Goal: Transaction & Acquisition: Purchase product/service

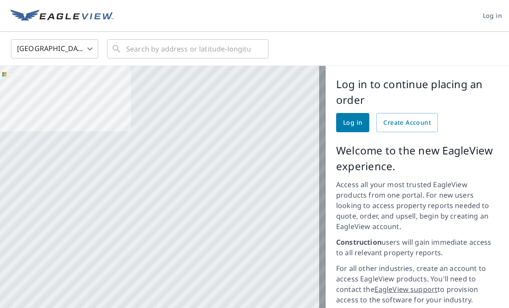
click at [342, 117] on link "Log in" at bounding box center [352, 122] width 33 height 19
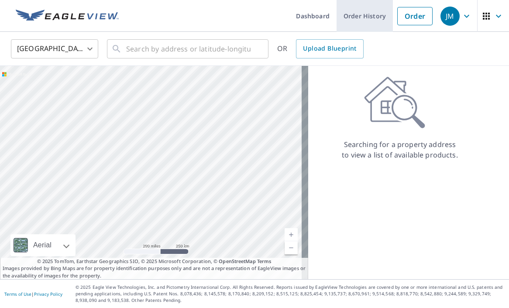
click at [360, 17] on link "Order History" at bounding box center [365, 16] width 56 height 32
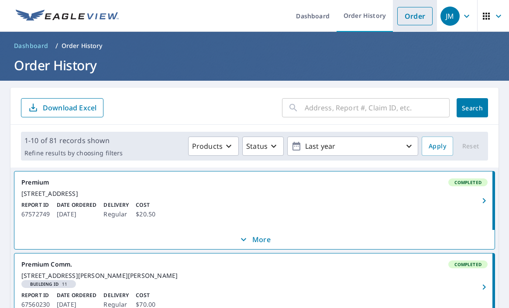
click at [406, 15] on link "Order" at bounding box center [415, 16] width 35 height 18
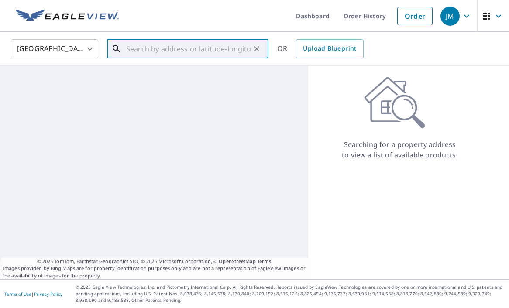
click at [177, 53] on input "text" at bounding box center [188, 49] width 124 height 24
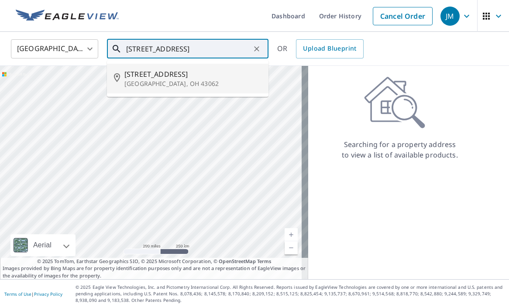
click at [144, 75] on span "[STREET_ADDRESS]" at bounding box center [192, 74] width 137 height 10
type input "[STREET_ADDRESS]"
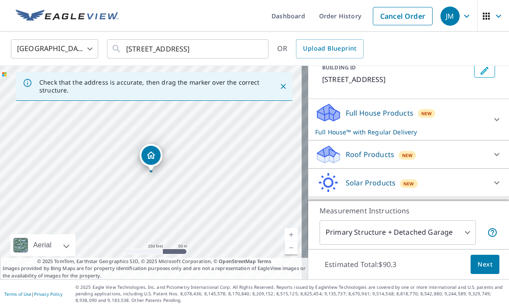
scroll to position [59, 0]
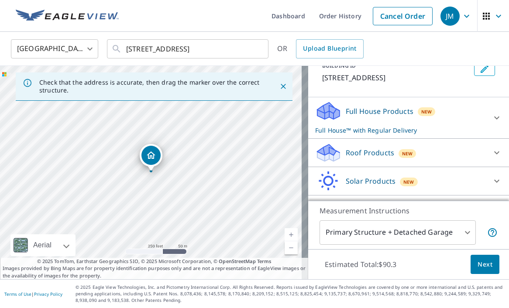
click at [361, 155] on p "Roof Products" at bounding box center [370, 153] width 48 height 10
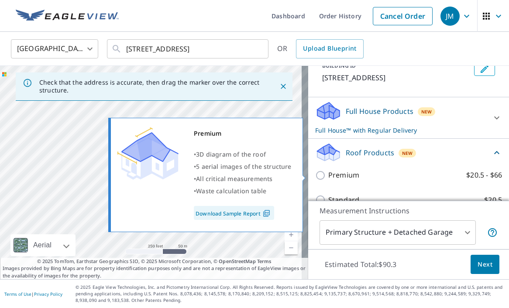
click at [328, 180] on p "Premium" at bounding box center [343, 175] width 31 height 11
click at [326, 180] on input "Premium $20.5 - $66" at bounding box center [321, 175] width 13 height 10
checkbox input "true"
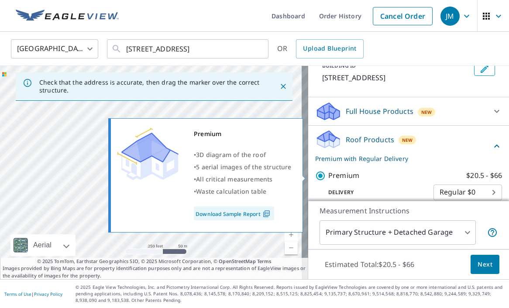
checkbox input "false"
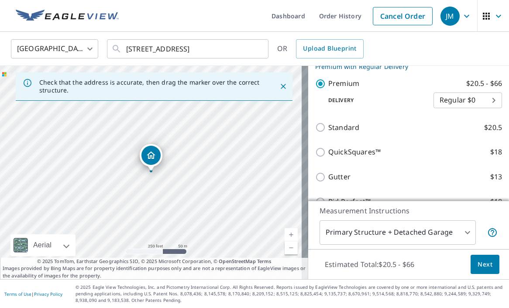
scroll to position [152, 0]
click at [481, 264] on span "Next" at bounding box center [485, 264] width 15 height 11
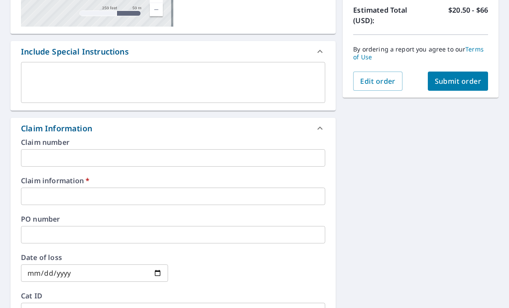
scroll to position [235, 0]
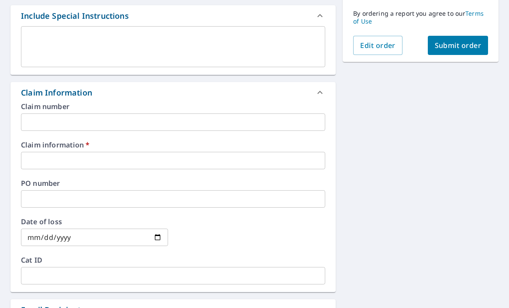
click at [160, 162] on input "text" at bounding box center [173, 160] width 304 height 17
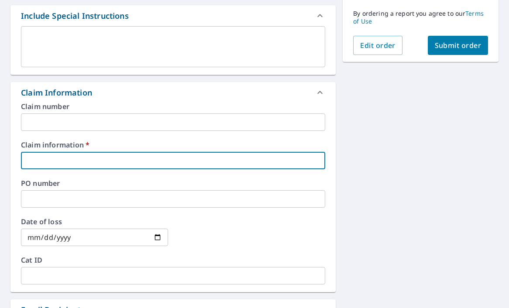
type input "[PERSON_NAME]"
checkbox input "true"
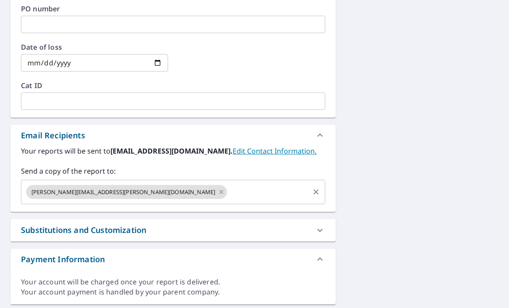
scroll to position [411, 0]
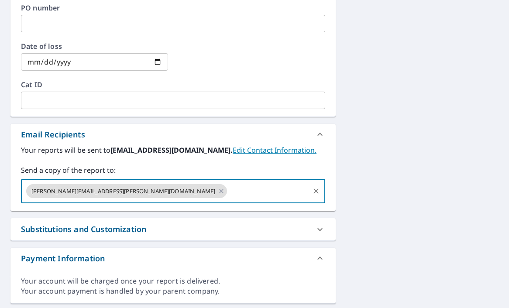
click at [228, 192] on input "text" at bounding box center [268, 191] width 80 height 17
type input "[EMAIL_ADDRESS][DOMAIN_NAME]"
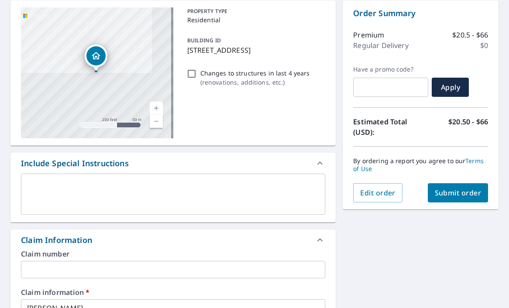
scroll to position [48, 0]
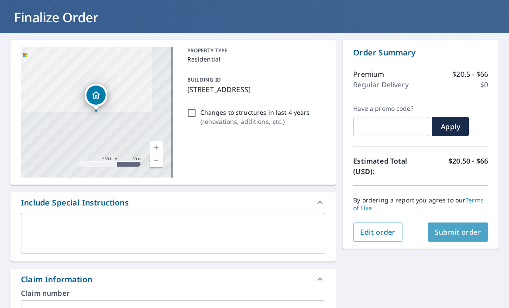
click at [447, 236] on span "Submit order" at bounding box center [458, 233] width 47 height 10
checkbox input "true"
